Goal: Information Seeking & Learning: Learn about a topic

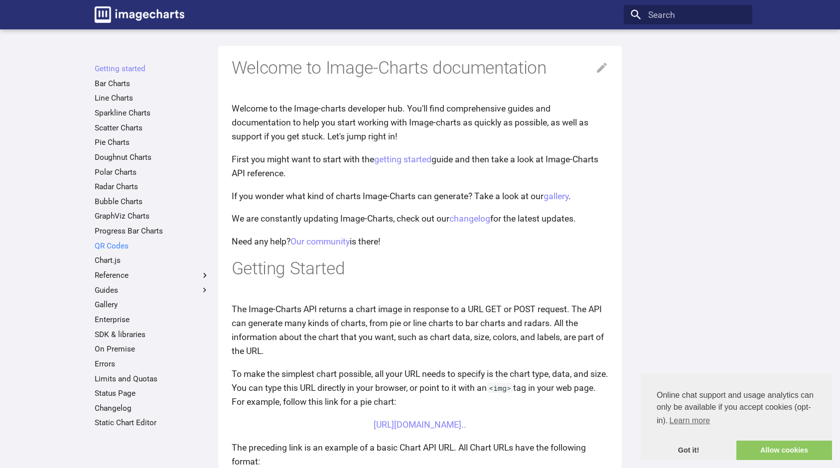
click at [105, 247] on link "QR Codes" at bounding box center [152, 246] width 115 height 10
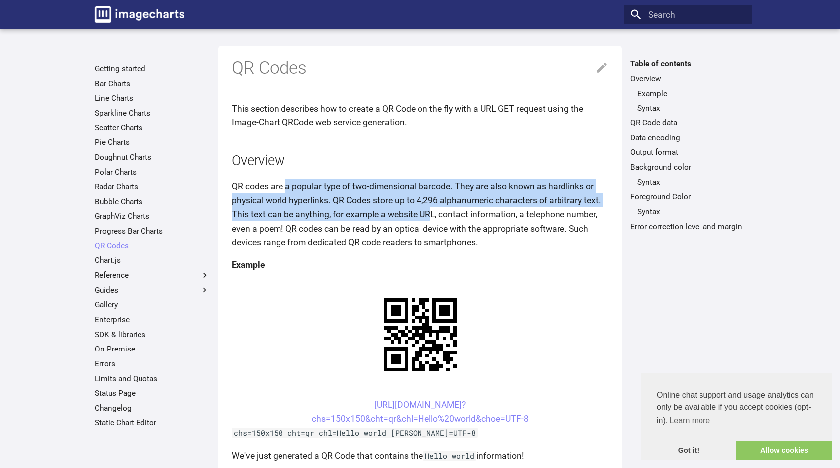
drag, startPoint x: 286, startPoint y: 186, endPoint x: 439, endPoint y: 216, distance: 155.9
click at [436, 215] on p "QR codes are a popular type of two-dimensional barcode. They are also known as …" at bounding box center [420, 214] width 377 height 70
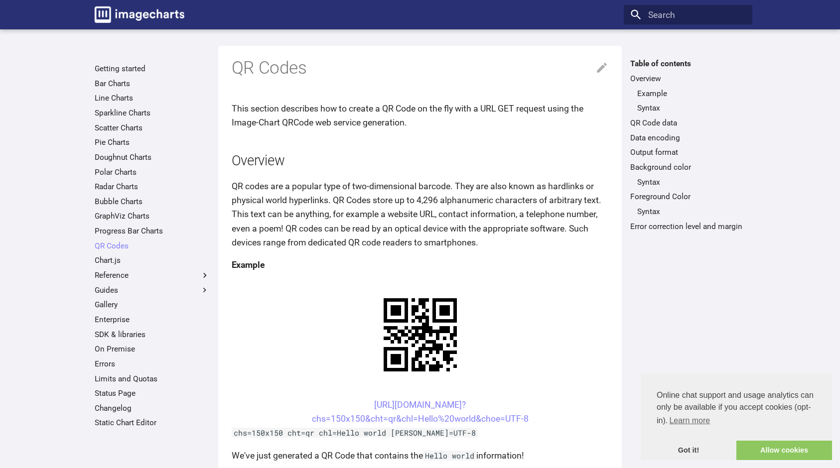
click at [447, 219] on p "QR codes are a popular type of two-dimensional barcode. They are also known as …" at bounding box center [420, 214] width 377 height 70
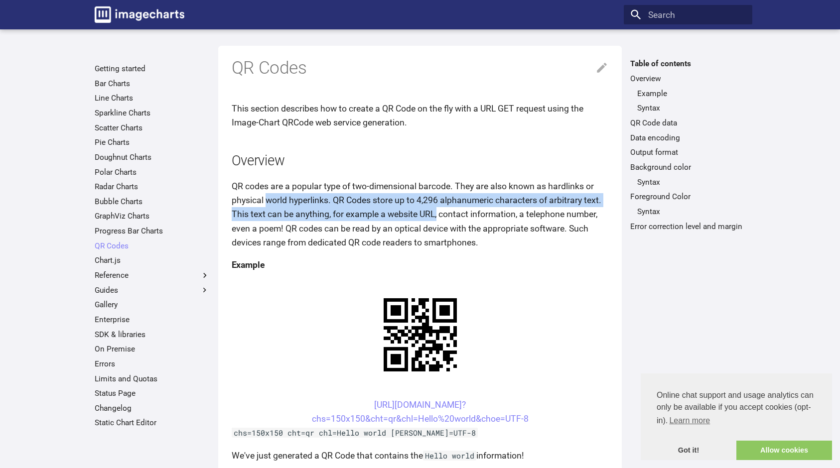
drag, startPoint x: 267, startPoint y: 200, endPoint x: 451, endPoint y: 209, distance: 184.0
click at [444, 208] on p "QR codes are a popular type of two-dimensional barcode. They are also known as …" at bounding box center [420, 214] width 377 height 70
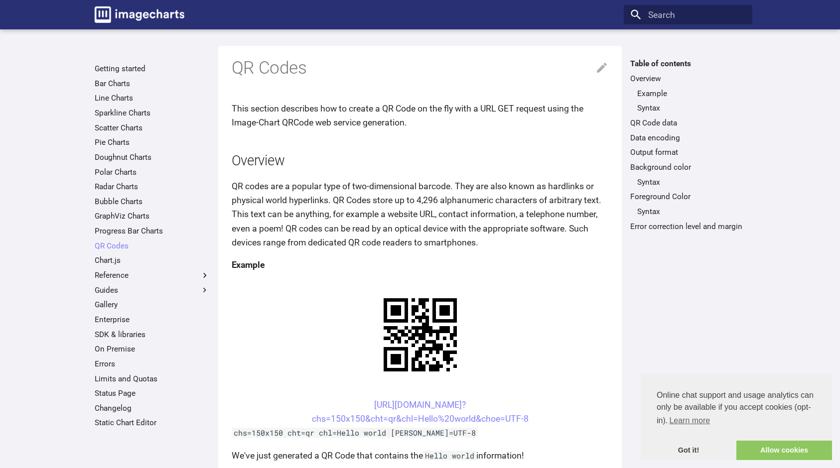
click at [459, 210] on p "QR codes are a popular type of two-dimensional barcode. They are also known as …" at bounding box center [420, 214] width 377 height 70
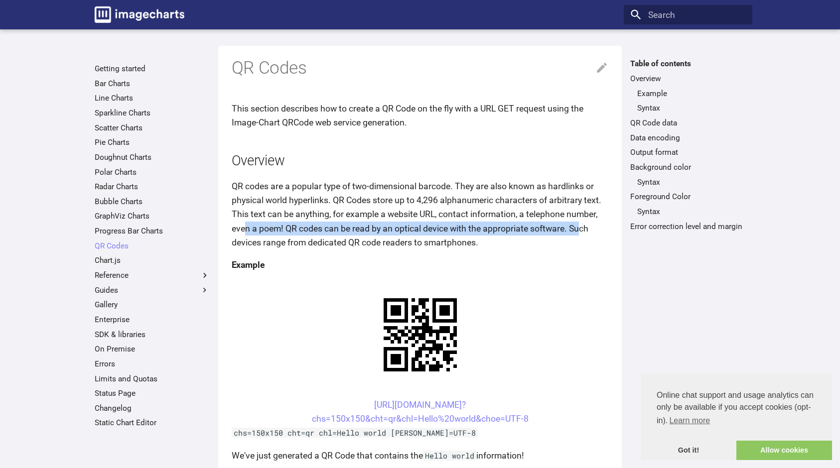
drag, startPoint x: 243, startPoint y: 230, endPoint x: 582, endPoint y: 231, distance: 338.7
click at [582, 231] on p "QR codes are a popular type of two-dimensional barcode. They are also known as …" at bounding box center [420, 214] width 377 height 70
drag, startPoint x: 582, startPoint y: 230, endPoint x: 560, endPoint y: 232, distance: 22.0
click at [582, 230] on p "QR codes are a popular type of two-dimensional barcode. They are also known as …" at bounding box center [420, 214] width 377 height 70
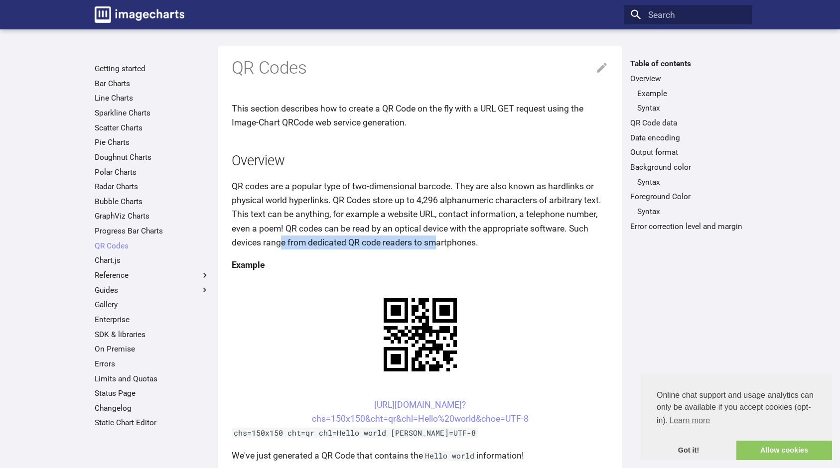
drag, startPoint x: 279, startPoint y: 243, endPoint x: 444, endPoint y: 242, distance: 165.3
click at [436, 242] on p "QR codes are a popular type of two-dimensional barcode. They are also known as …" at bounding box center [420, 214] width 377 height 70
click at [464, 243] on p "QR codes are a popular type of two-dimensional barcode. They are also known as …" at bounding box center [420, 214] width 377 height 70
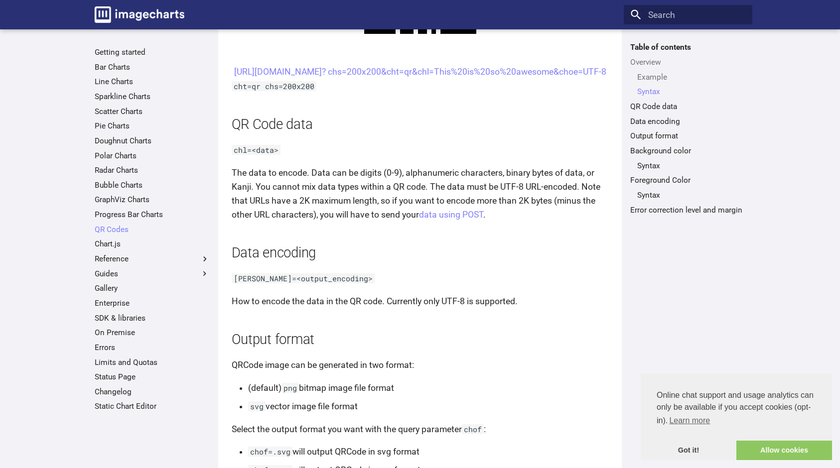
scroll to position [85, 0]
